Goal: Information Seeking & Learning: Find specific fact

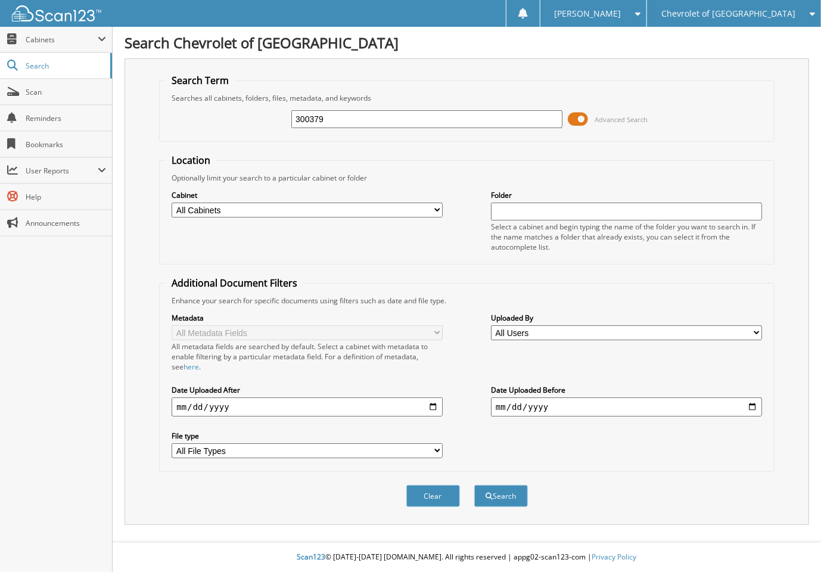
type input "300379"
click at [474, 485] on button "Search" at bounding box center [501, 496] width 54 height 22
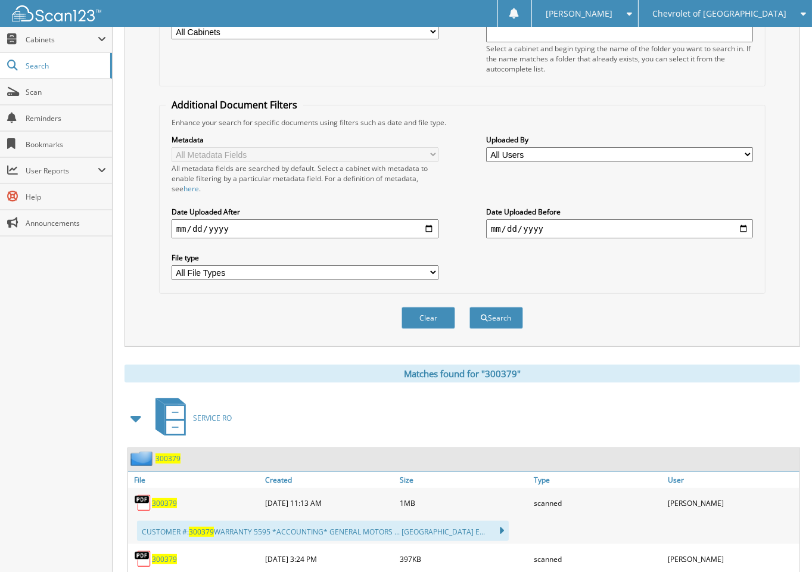
scroll to position [229, 0]
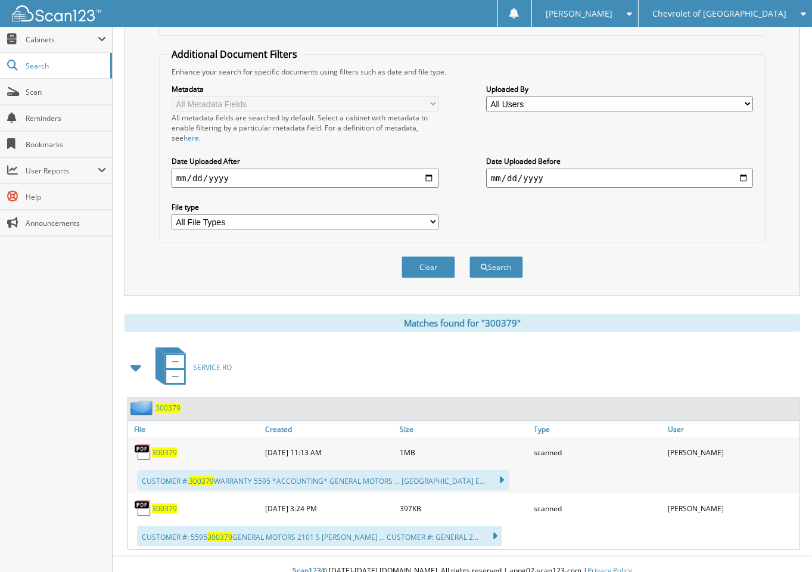
click at [166, 448] on span "300379" at bounding box center [164, 453] width 25 height 10
click at [160, 504] on span "300379" at bounding box center [164, 509] width 25 height 10
click at [174, 448] on span "300379" at bounding box center [164, 453] width 25 height 10
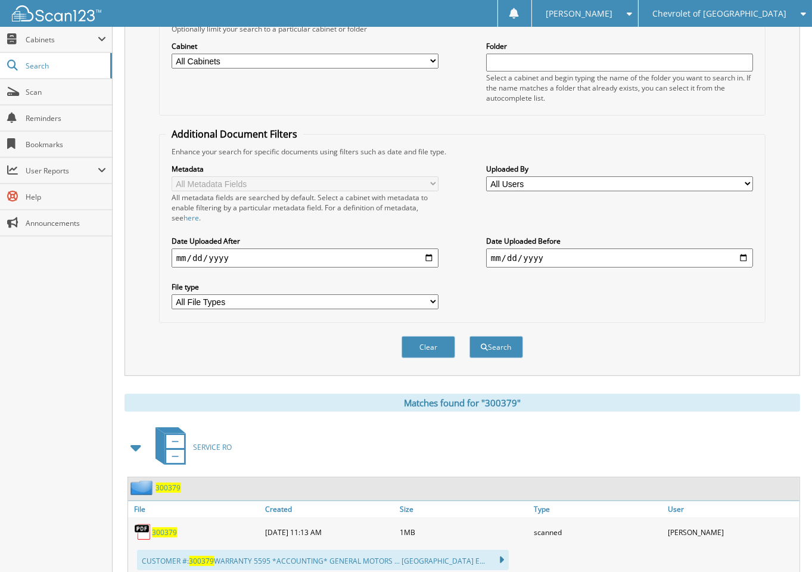
scroll to position [50, 0]
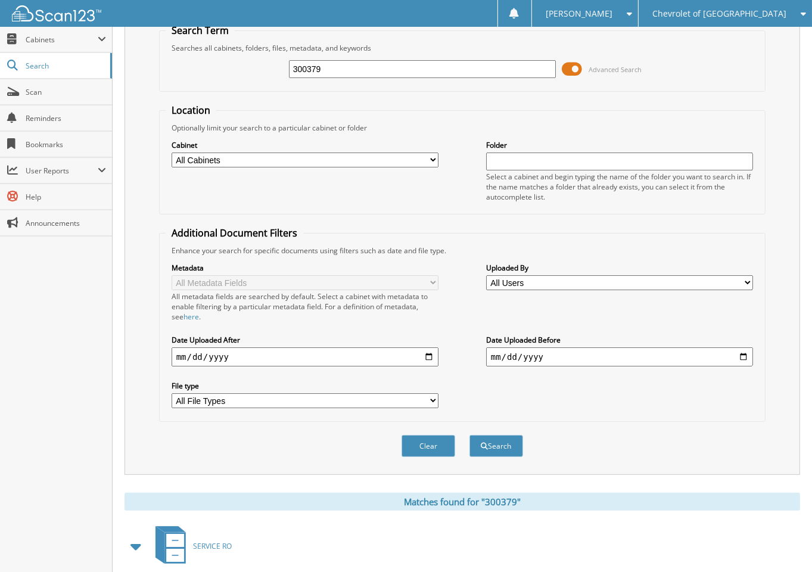
click at [372, 71] on input "300379" at bounding box center [422, 69] width 267 height 18
type input "3"
type input "299766"
click at [470, 435] on button "Search" at bounding box center [497, 446] width 54 height 22
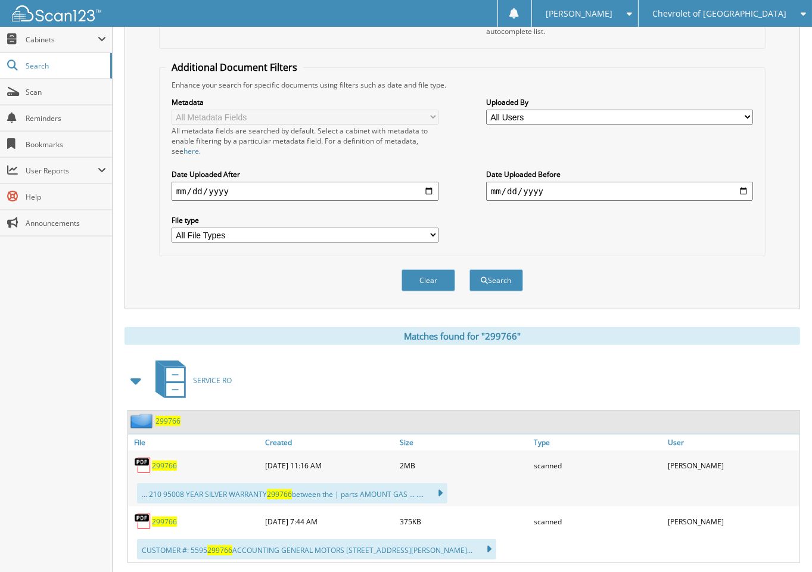
scroll to position [298, 0]
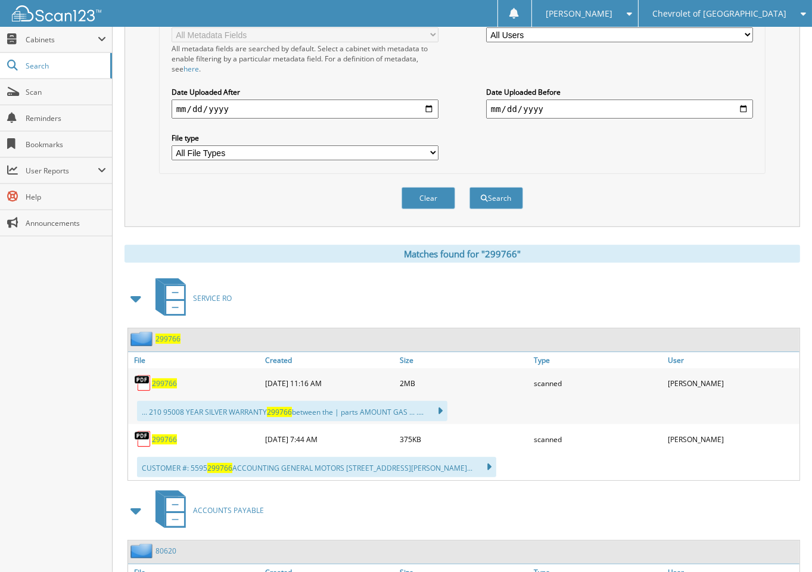
click at [151, 374] on img at bounding box center [143, 383] width 18 height 18
click at [155, 378] on span "299766" at bounding box center [164, 383] width 25 height 10
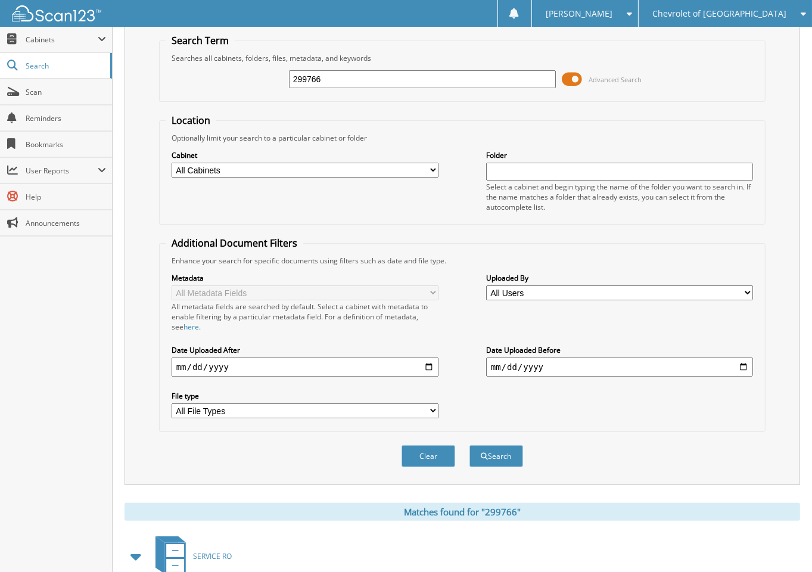
scroll to position [0, 0]
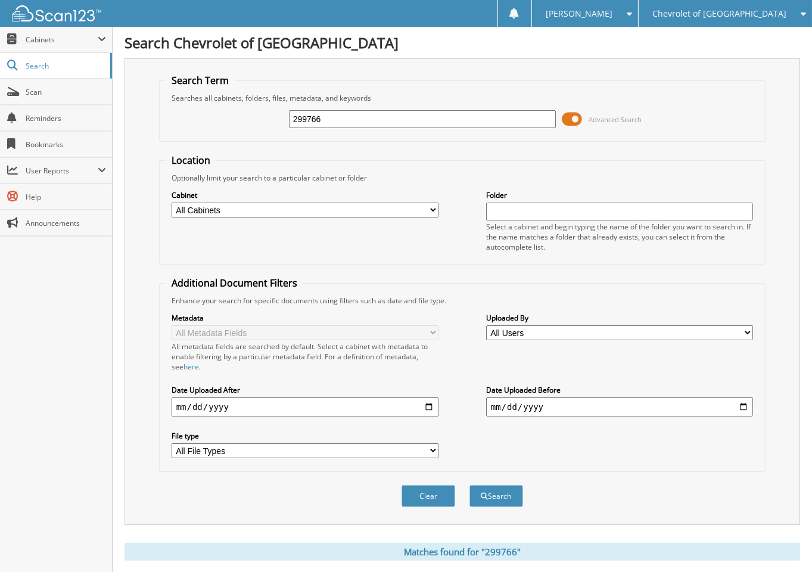
drag, startPoint x: 300, startPoint y: 114, endPoint x: 226, endPoint y: 110, distance: 73.5
click at [226, 110] on div "299766 Advanced Search" at bounding box center [463, 119] width 594 height 32
paste input "3N1AB7AP9HL684339"
type input "3N1AB7AP9HL684339"
click at [470, 485] on button "Search" at bounding box center [497, 496] width 54 height 22
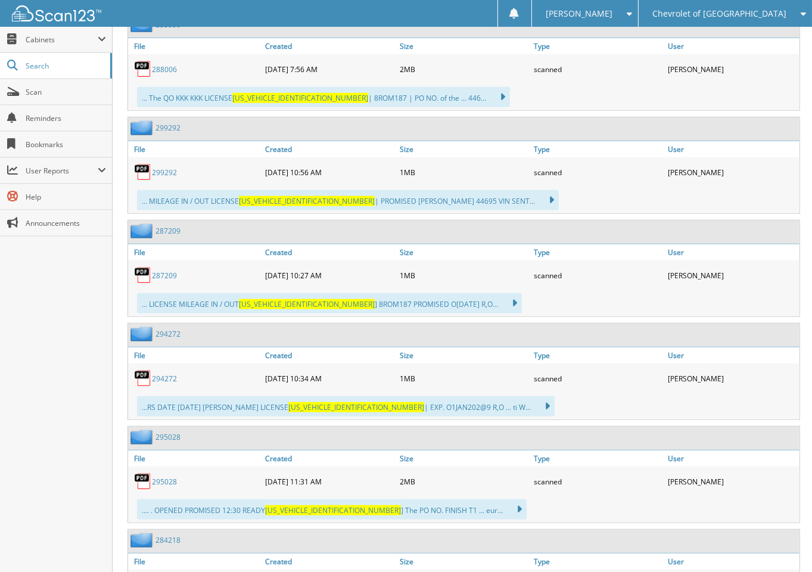
scroll to position [417, 0]
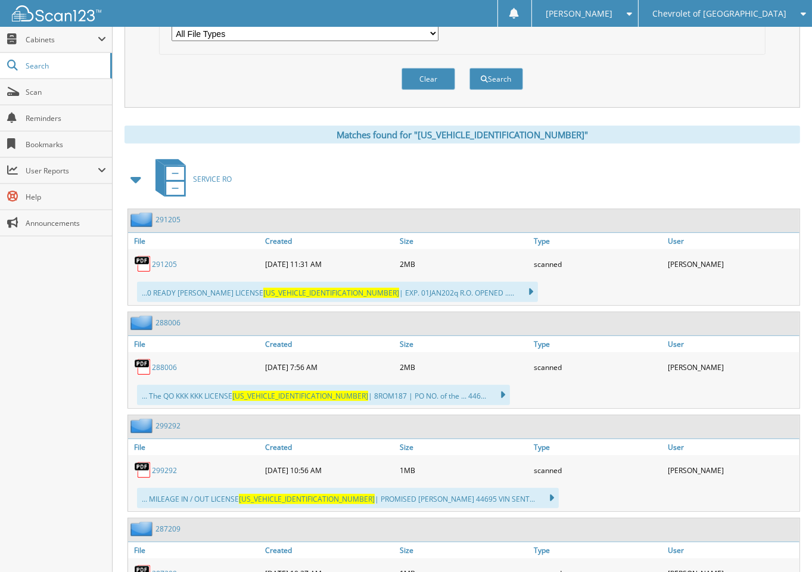
click at [169, 259] on link "291205" at bounding box center [164, 264] width 25 height 10
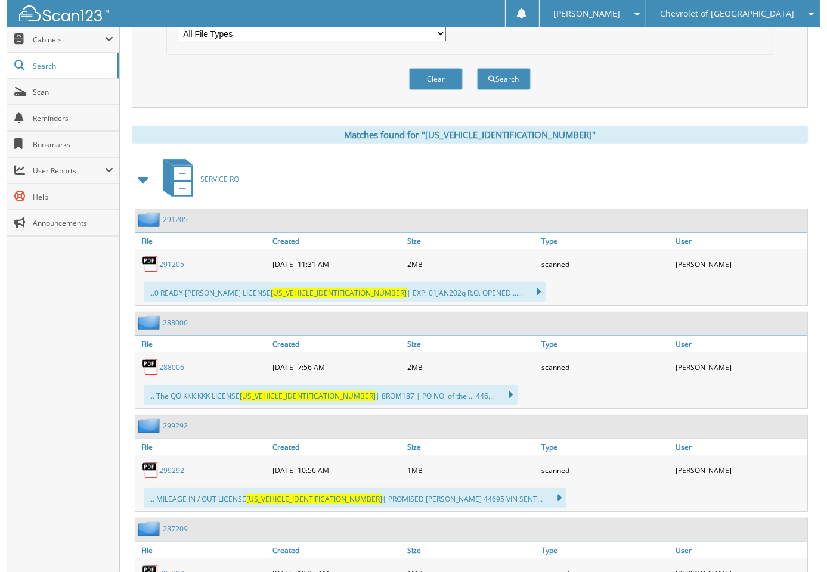
scroll to position [596, 0]
